Goal: Navigation & Orientation: Find specific page/section

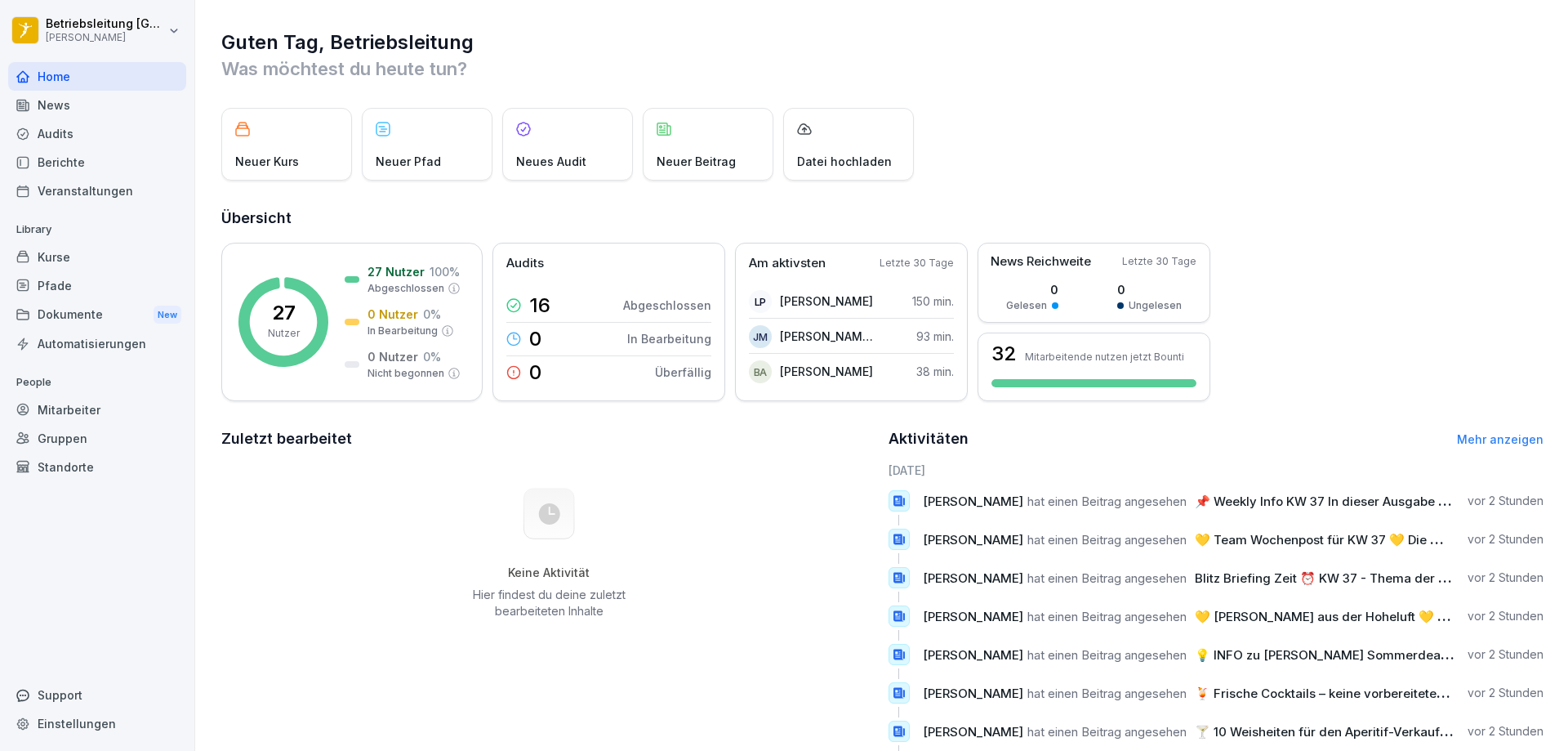
click at [77, 109] on div "News" at bounding box center [98, 105] width 178 height 29
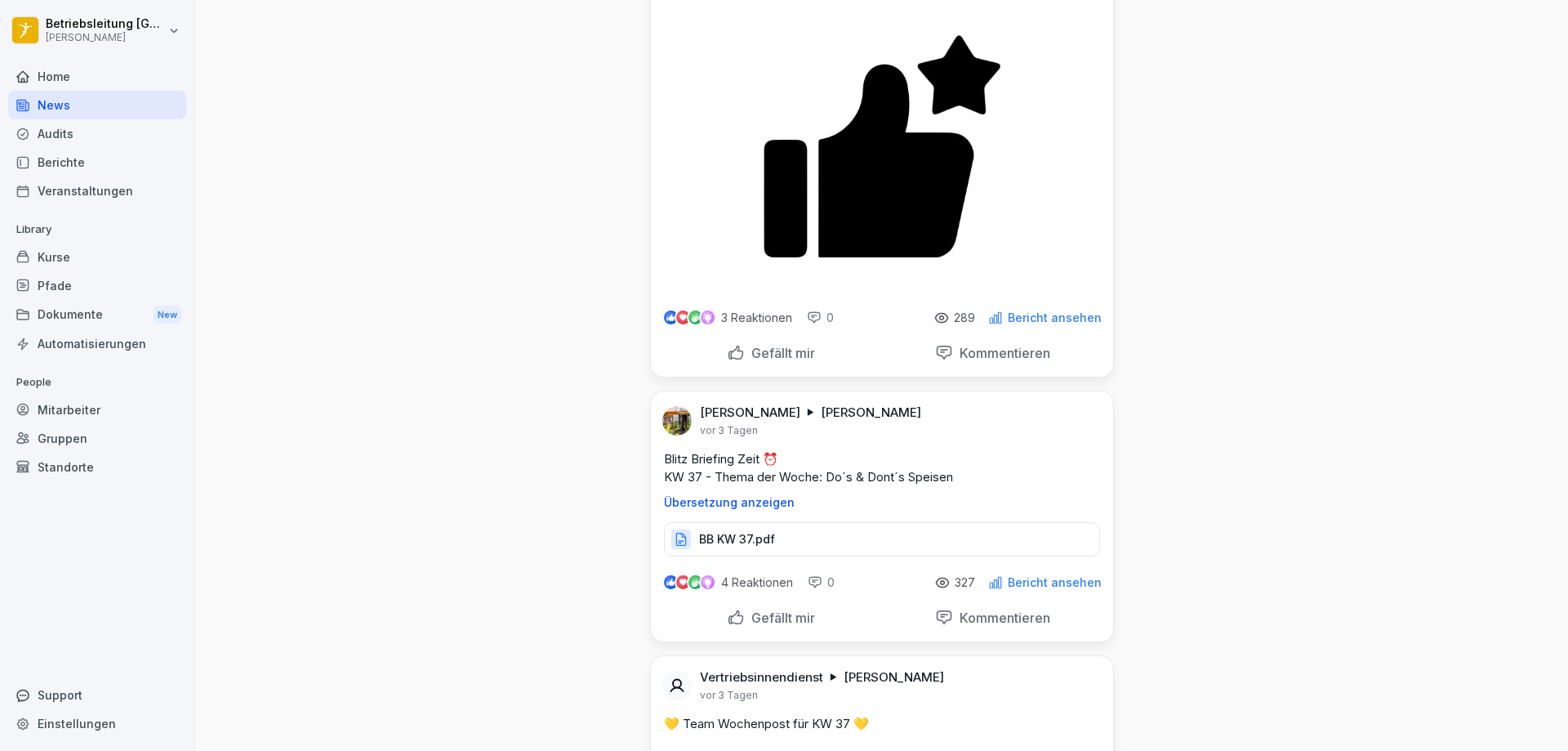
scroll to position [2532, 0]
